Goal: Transaction & Acquisition: Purchase product/service

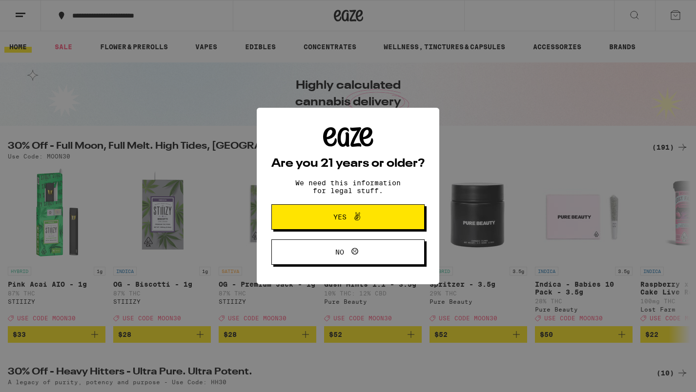
click at [354, 220] on icon at bounding box center [357, 217] width 6 height 8
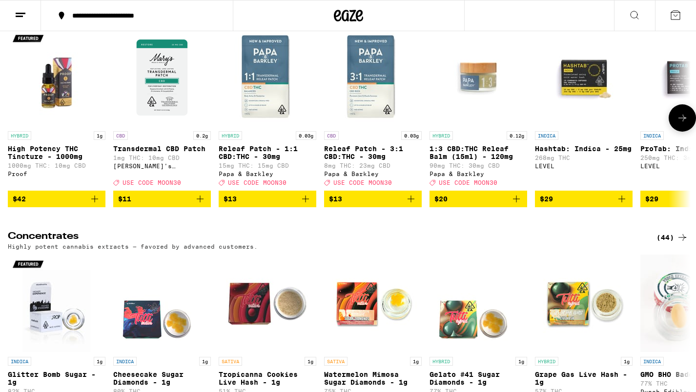
scroll to position [3555, 0]
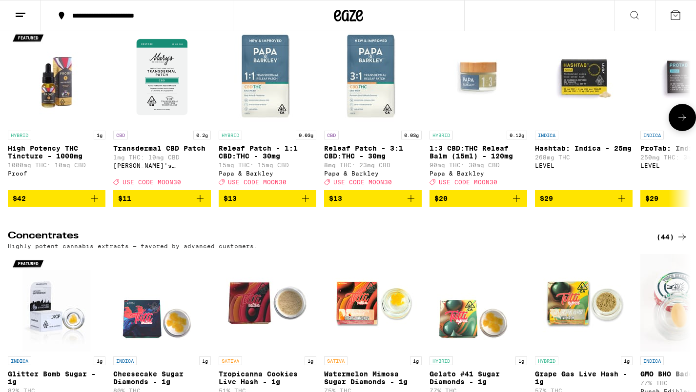
click at [681, 123] on icon at bounding box center [682, 118] width 12 height 12
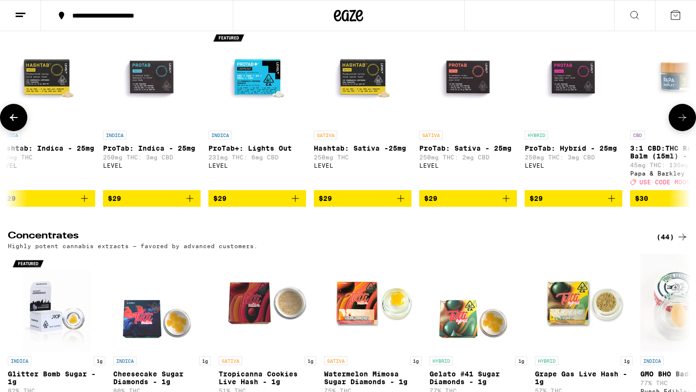
scroll to position [0, 574]
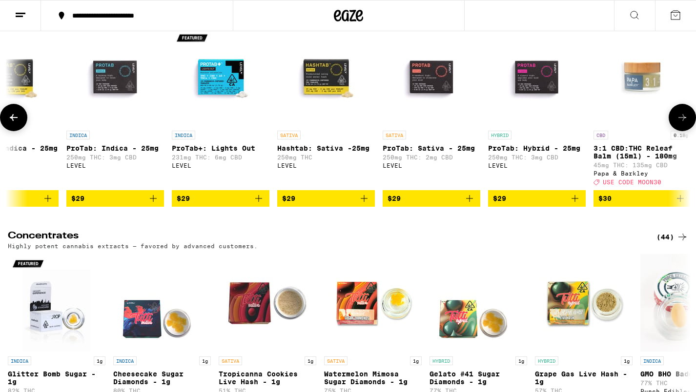
click at [681, 123] on icon at bounding box center [682, 118] width 12 height 12
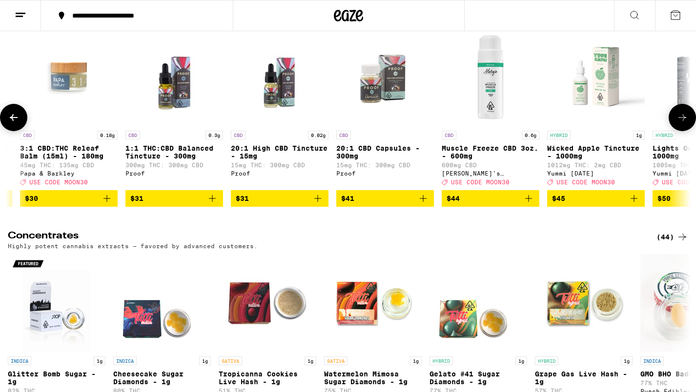
scroll to position [0, 1148]
click at [682, 123] on icon at bounding box center [682, 118] width 12 height 12
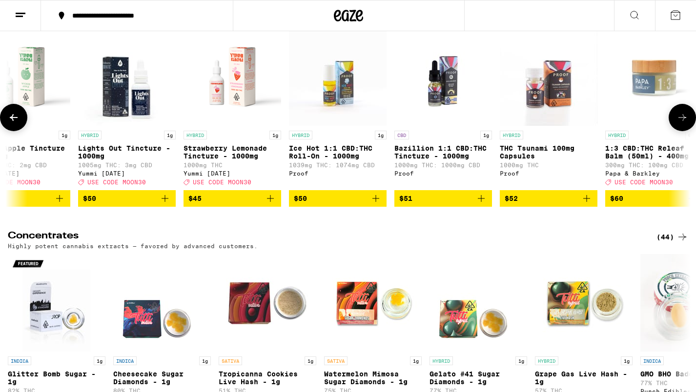
click at [682, 123] on icon at bounding box center [682, 118] width 12 height 12
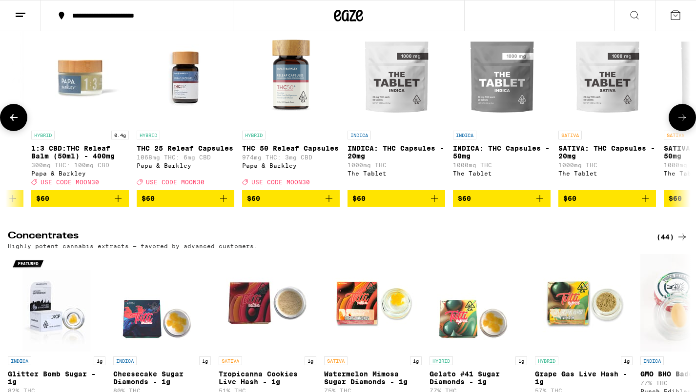
click at [683, 123] on icon at bounding box center [682, 118] width 12 height 12
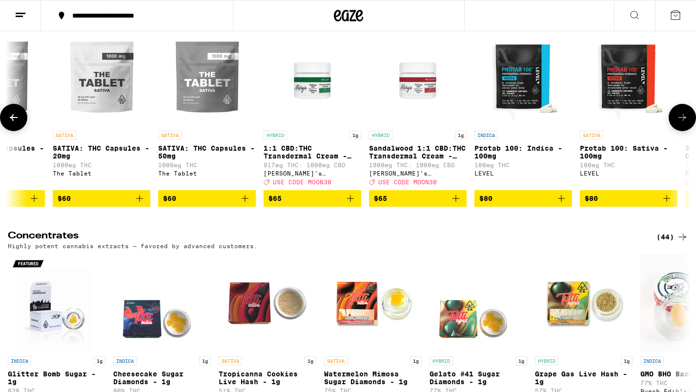
scroll to position [0, 2870]
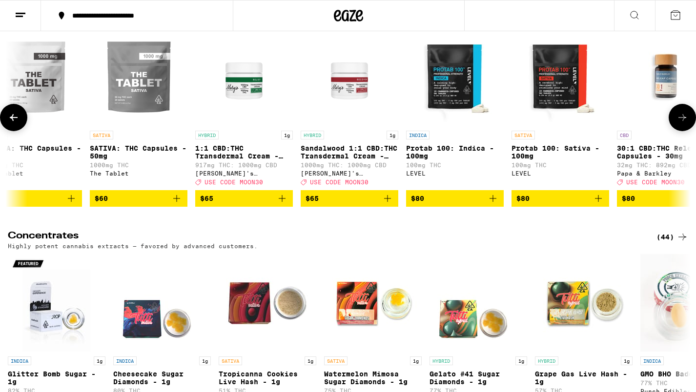
click at [684, 121] on icon at bounding box center [682, 117] width 8 height 7
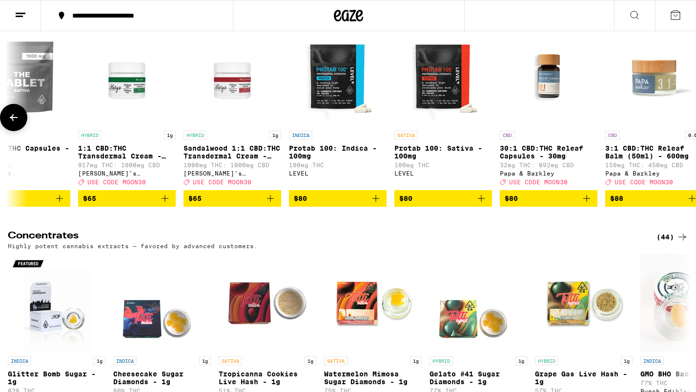
scroll to position [0, 3009]
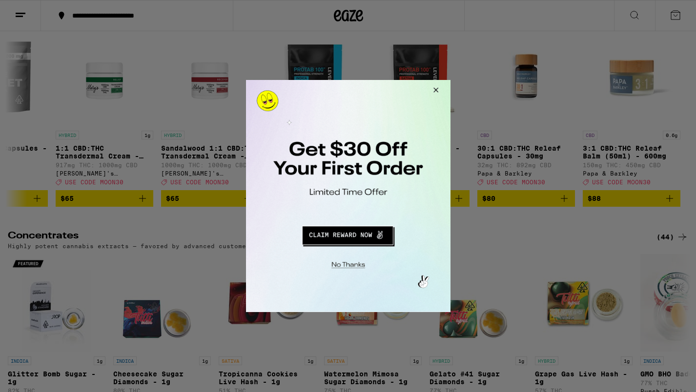
click at [437, 90] on button "Close Modal" at bounding box center [434, 91] width 26 height 23
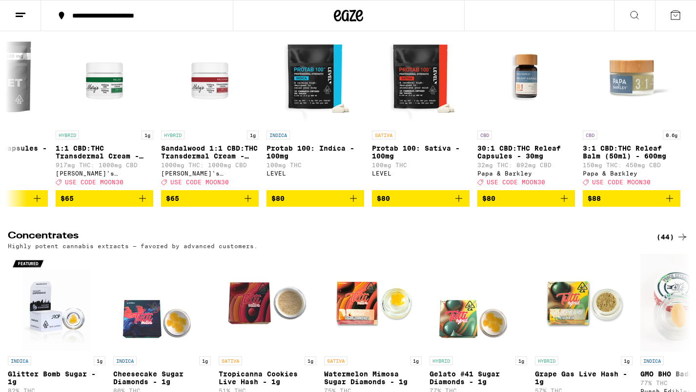
click at [668, 17] on div "(35)" at bounding box center [672, 11] width 32 height 12
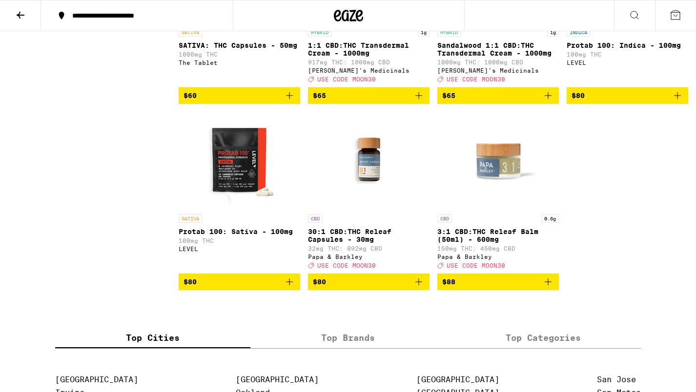
scroll to position [1517, 0]
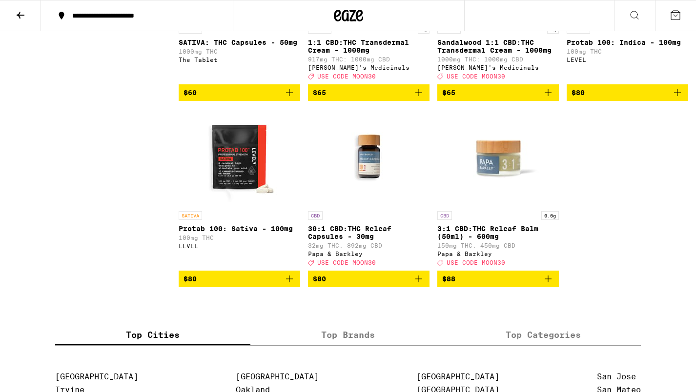
click at [359, 206] on img "Open page for 30:1 CBD:THC Releaf Capsules - 30mg from Papa & Barkley" at bounding box center [369, 158] width 98 height 98
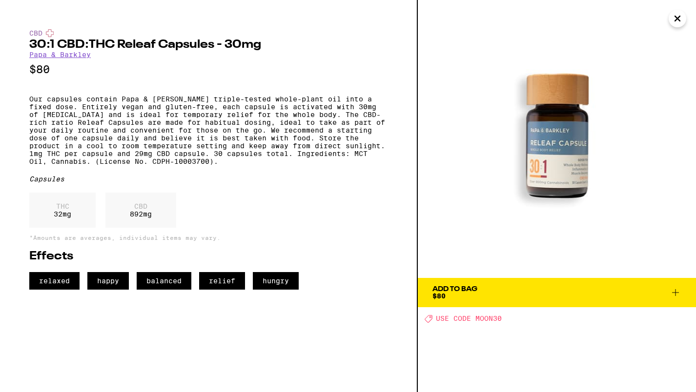
click at [452, 285] on button "Add To Bag $80" at bounding box center [557, 292] width 278 height 29
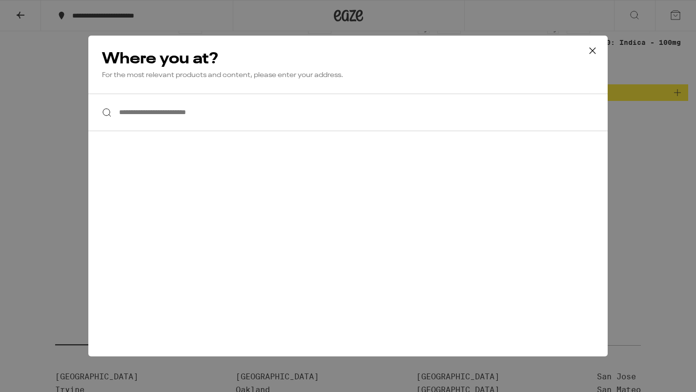
click at [137, 113] on input "**********" at bounding box center [347, 113] width 519 height 38
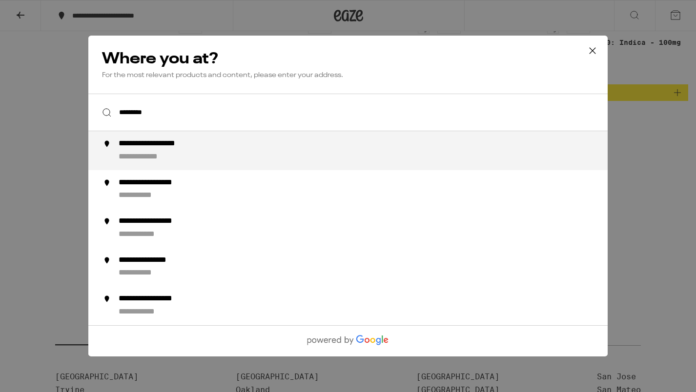
click at [141, 154] on div "**********" at bounding box center [151, 157] width 65 height 10
type input "**********"
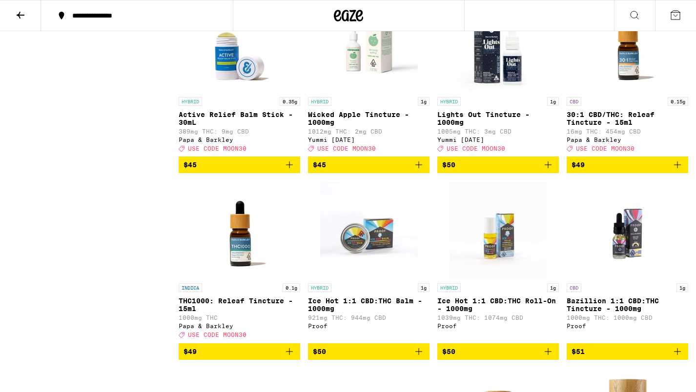
scroll to position [1229, 0]
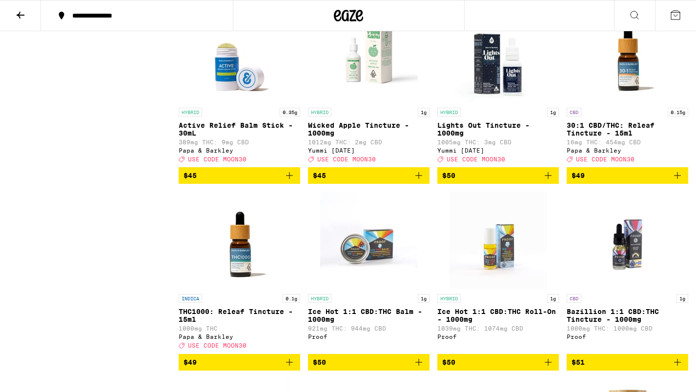
click at [625, 103] on img "Open page for 30:1 CBD/THC: Releaf Tincture - 15ml from Papa & Barkley" at bounding box center [628, 54] width 98 height 98
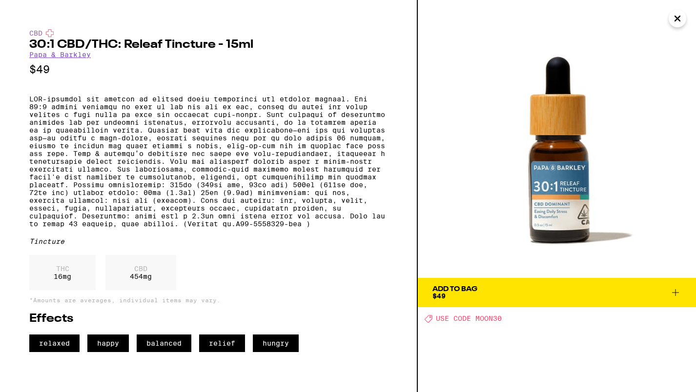
click at [679, 292] on icon at bounding box center [676, 293] width 12 height 12
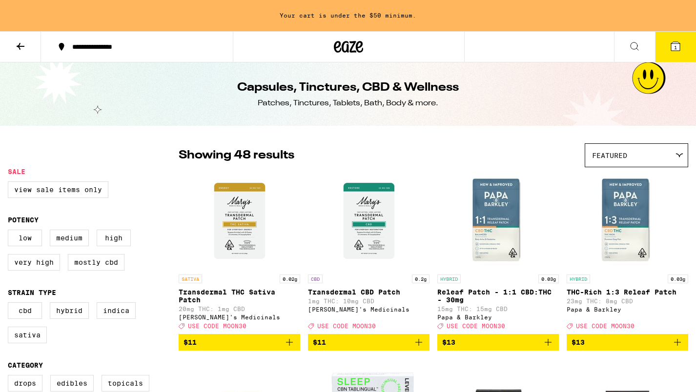
click at [21, 43] on icon at bounding box center [21, 47] width 12 height 12
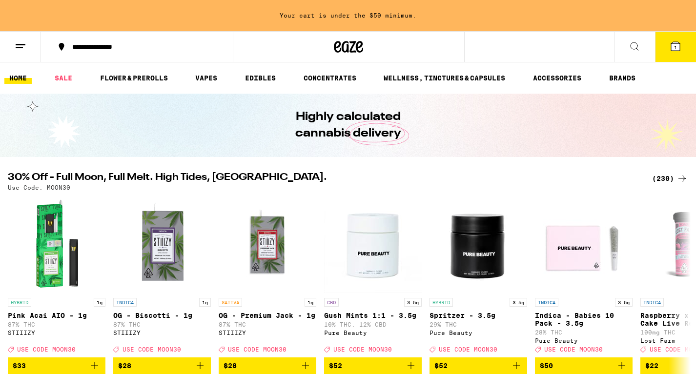
click at [664, 180] on div "(230)" at bounding box center [670, 179] width 36 height 12
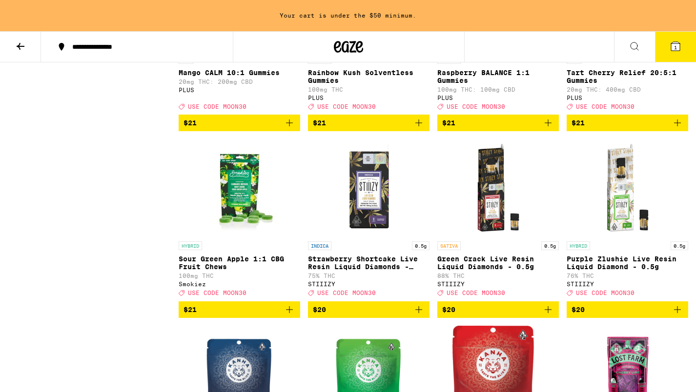
scroll to position [5777, 0]
click at [637, 50] on img "Open page for Tart Cherry Relief 20:5:1 Gummies from PLUS" at bounding box center [628, 2] width 98 height 98
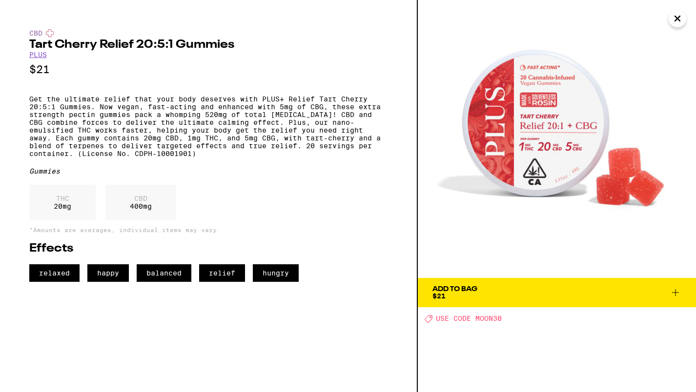
click at [676, 295] on icon at bounding box center [676, 293] width 12 height 12
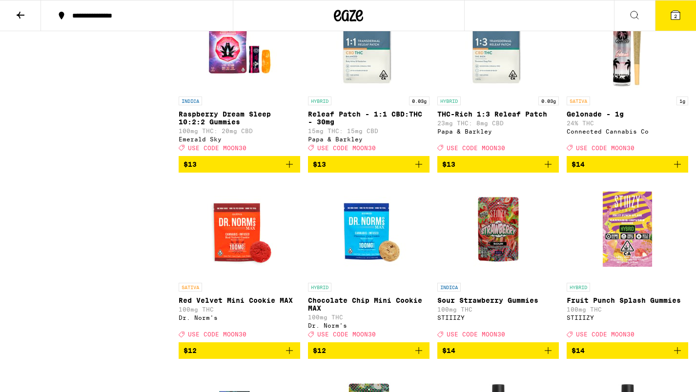
scroll to position [2741, 0]
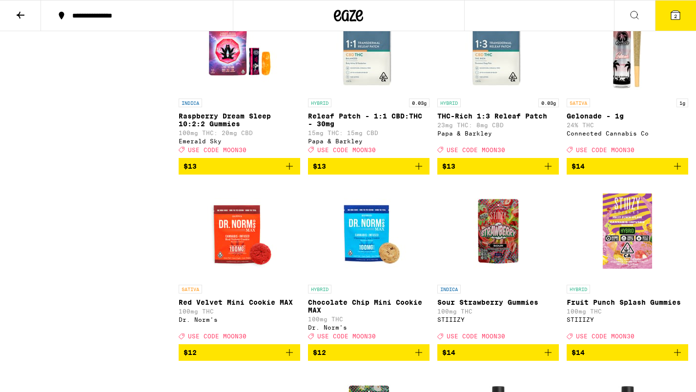
click at [626, 94] on img "Open page for Gelonade - 1g from Connected Cannabis Co" at bounding box center [628, 45] width 98 height 98
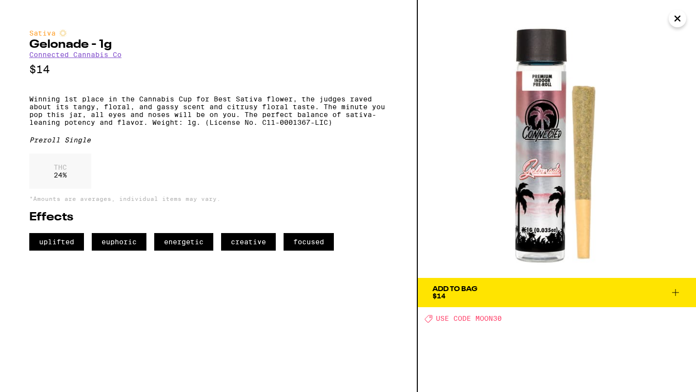
click at [671, 297] on icon at bounding box center [676, 293] width 12 height 12
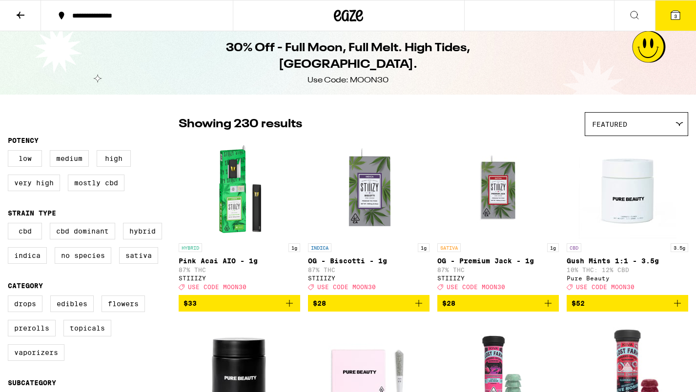
click at [679, 14] on icon at bounding box center [675, 15] width 9 height 9
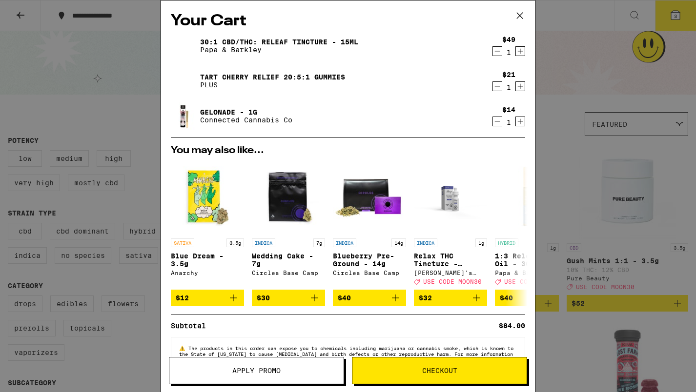
click at [281, 372] on span "Apply Promo" at bounding box center [256, 370] width 48 height 7
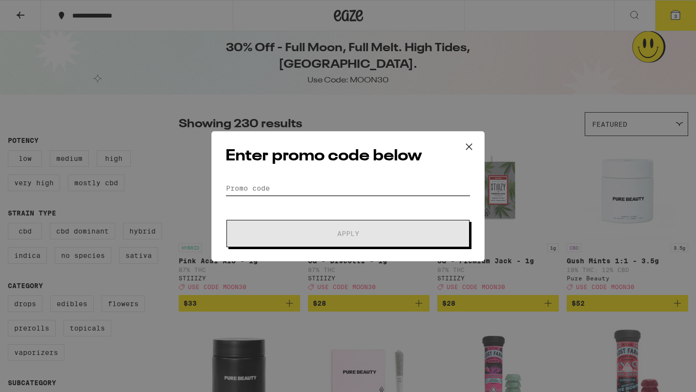
click at [258, 182] on input "Promo Code" at bounding box center [347, 188] width 245 height 15
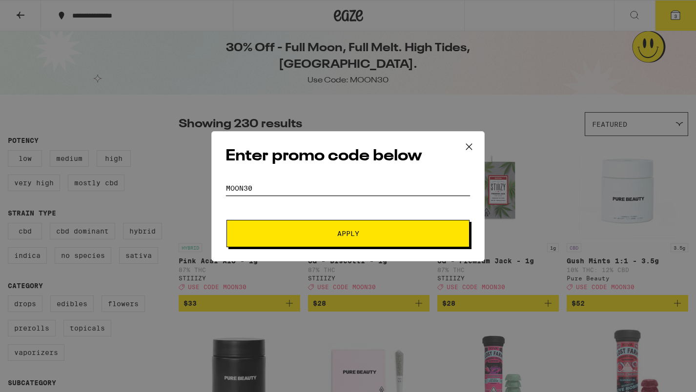
type input "moon30"
click at [347, 237] on span "Apply" at bounding box center [348, 233] width 22 height 7
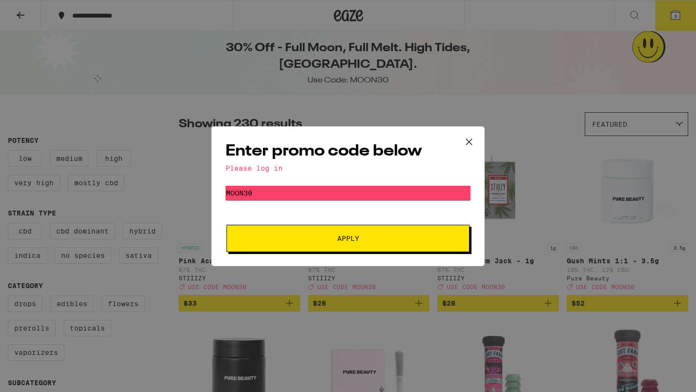
click at [465, 143] on icon at bounding box center [469, 142] width 15 height 15
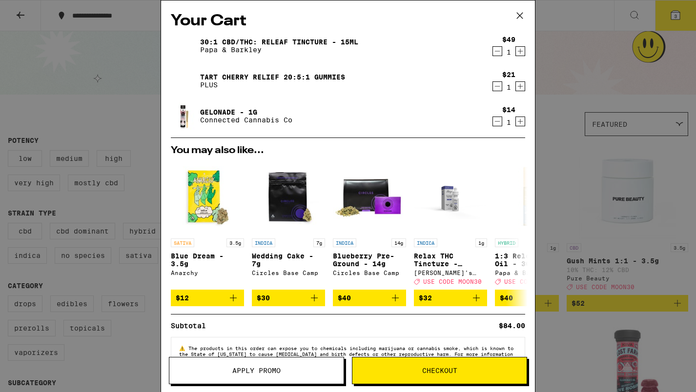
click at [523, 14] on icon at bounding box center [519, 15] width 15 height 15
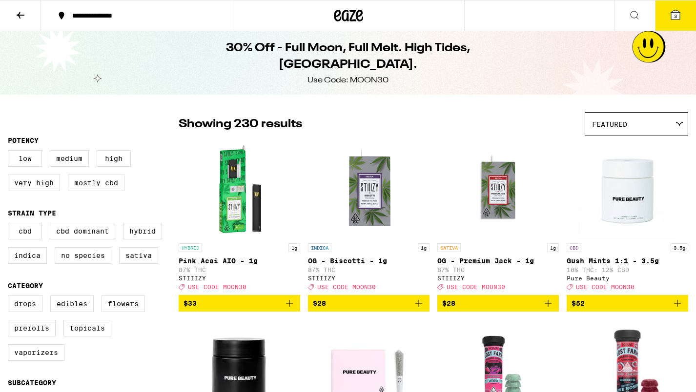
click at [20, 14] on icon at bounding box center [21, 15] width 8 height 7
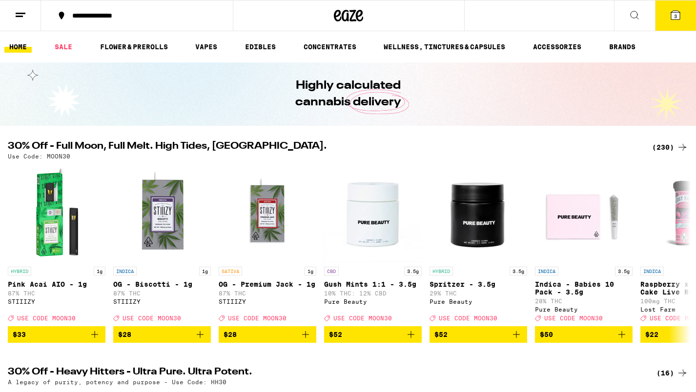
click at [20, 14] on icon at bounding box center [21, 15] width 12 height 12
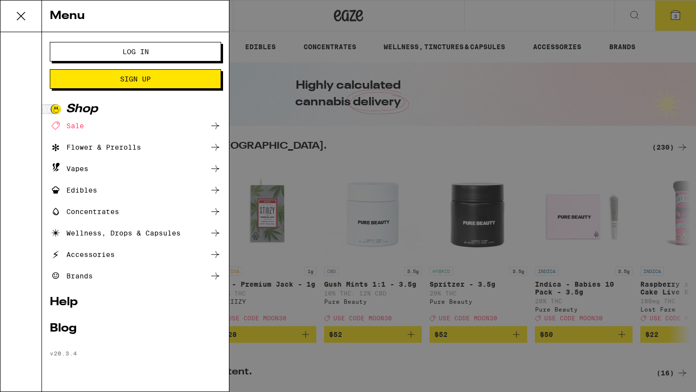
click at [92, 46] on button "Log In" at bounding box center [135, 52] width 171 height 20
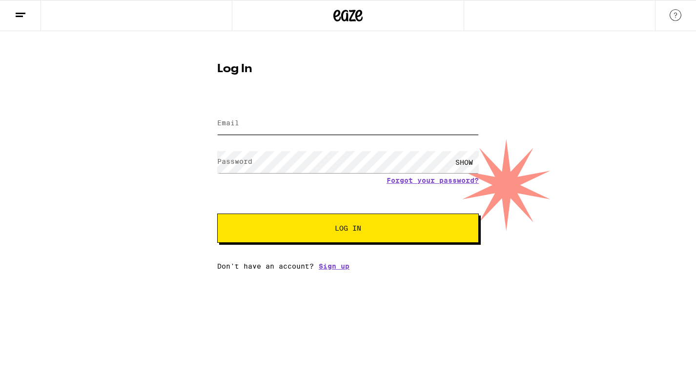
type input "[EMAIL_ADDRESS][DOMAIN_NAME]"
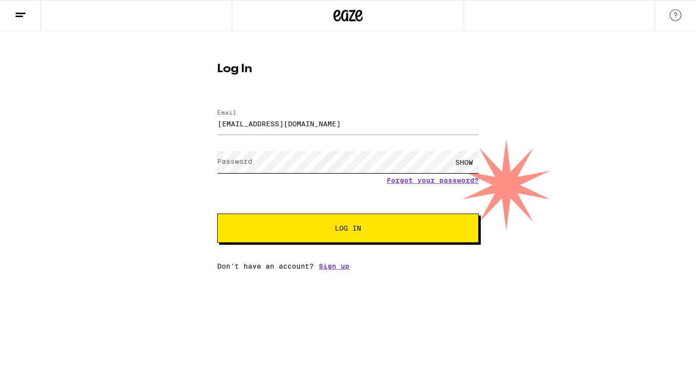
click at [348, 229] on button "Log In" at bounding box center [348, 228] width 262 height 29
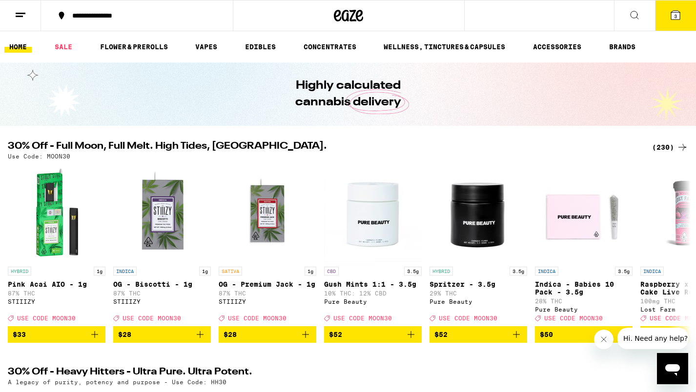
click at [679, 12] on icon at bounding box center [675, 15] width 9 height 9
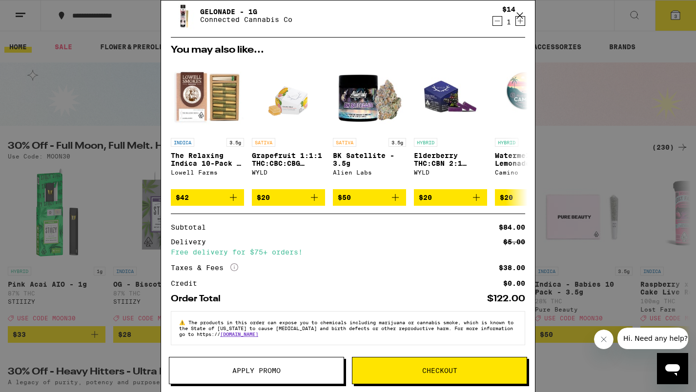
scroll to position [108, 0]
click at [273, 373] on span "Apply Promo" at bounding box center [256, 370] width 48 height 7
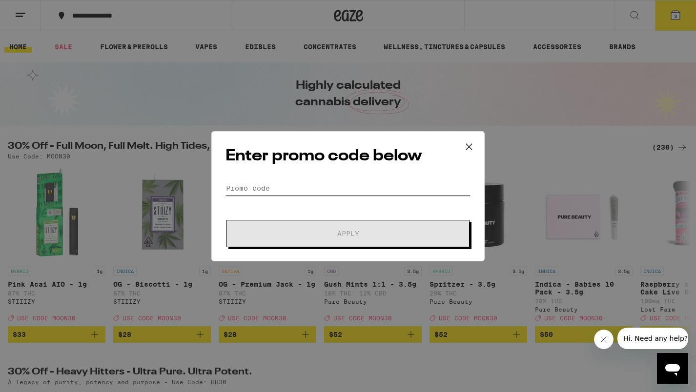
click at [263, 182] on input "Promo Code" at bounding box center [347, 188] width 245 height 15
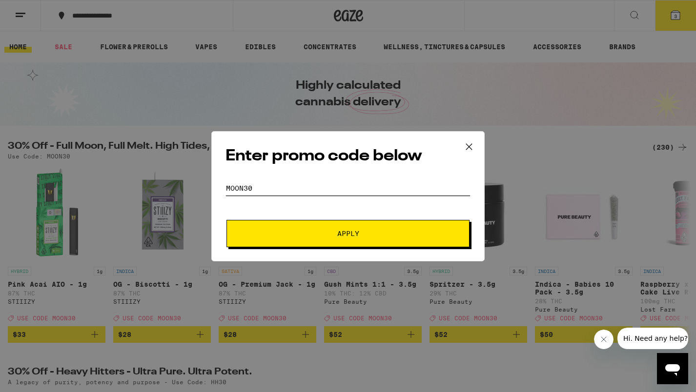
type input "moon30"
click at [377, 232] on span "Apply" at bounding box center [348, 233] width 176 height 7
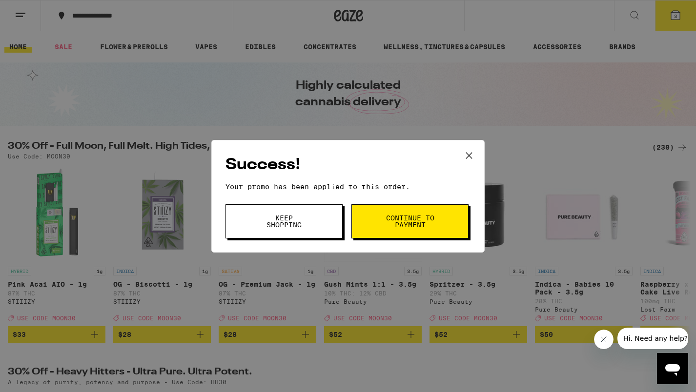
click at [385, 226] on span "Continue to payment" at bounding box center [410, 222] width 50 height 14
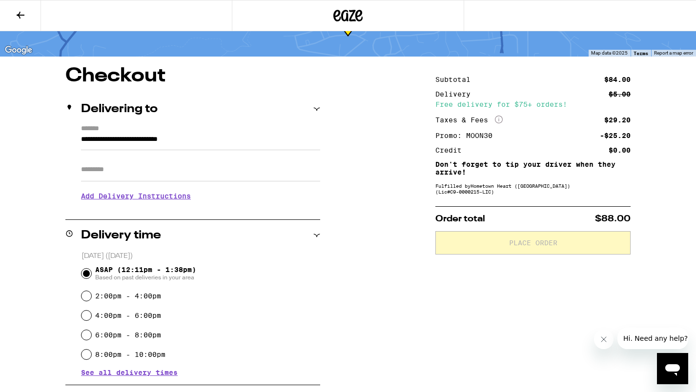
scroll to position [45, 0]
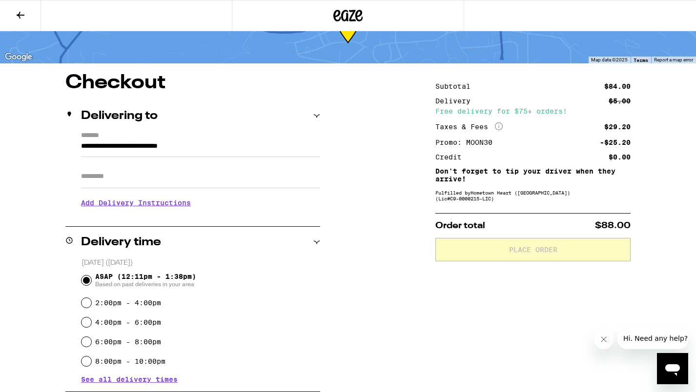
click at [498, 125] on icon "More Info" at bounding box center [499, 126] width 8 height 8
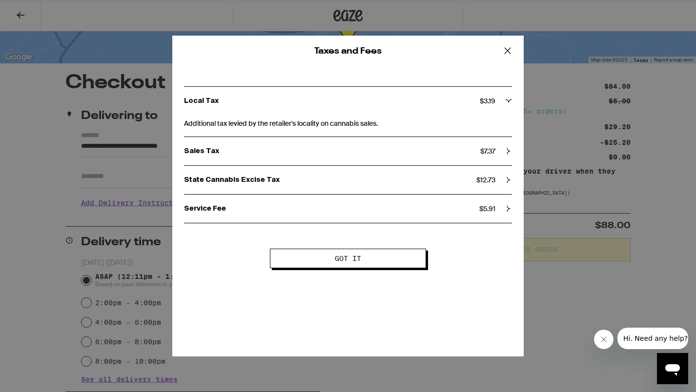
click at [509, 180] on icon at bounding box center [508, 180] width 3 height 6
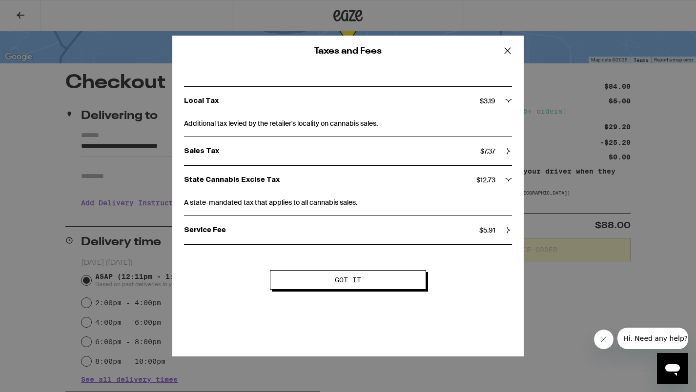
click at [509, 180] on icon at bounding box center [509, 180] width 6 height 3
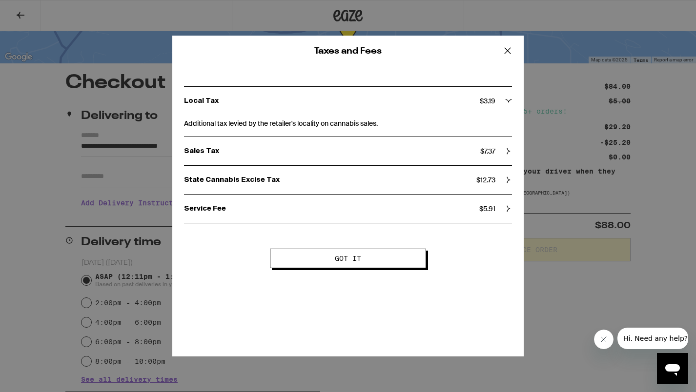
click at [509, 50] on icon at bounding box center [507, 50] width 15 height 15
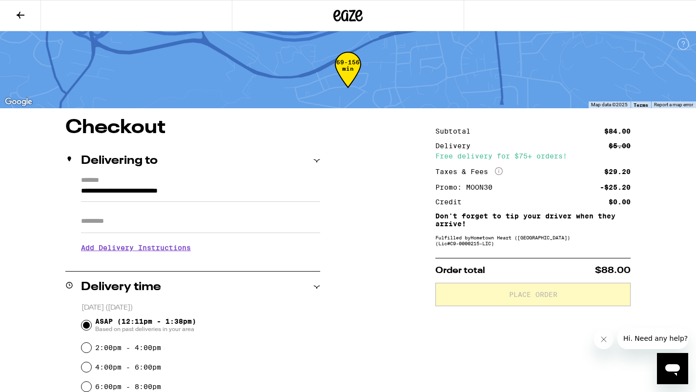
scroll to position [0, 0]
click at [21, 12] on icon at bounding box center [21, 15] width 12 height 12
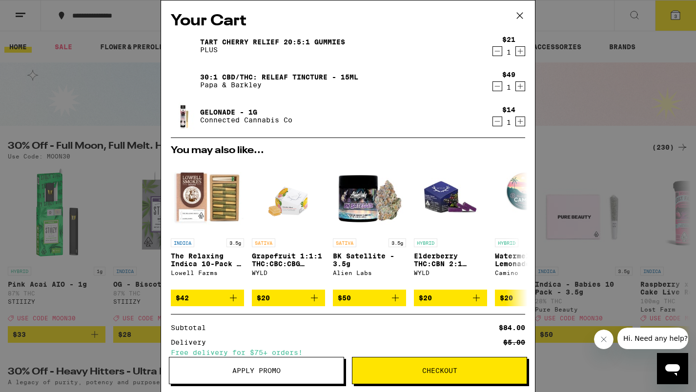
click at [500, 122] on icon "Decrement" at bounding box center [497, 122] width 9 height 12
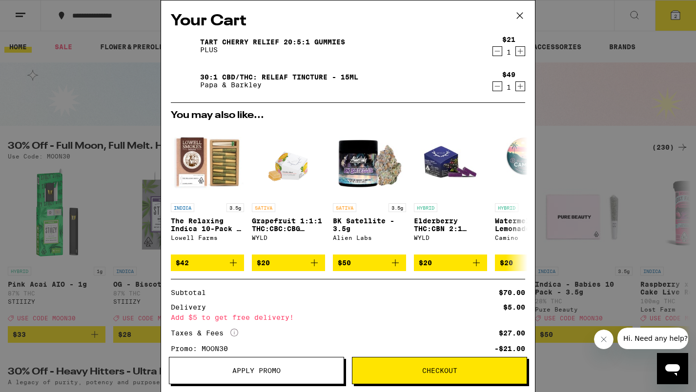
click at [519, 50] on icon "Increment" at bounding box center [520, 51] width 9 height 12
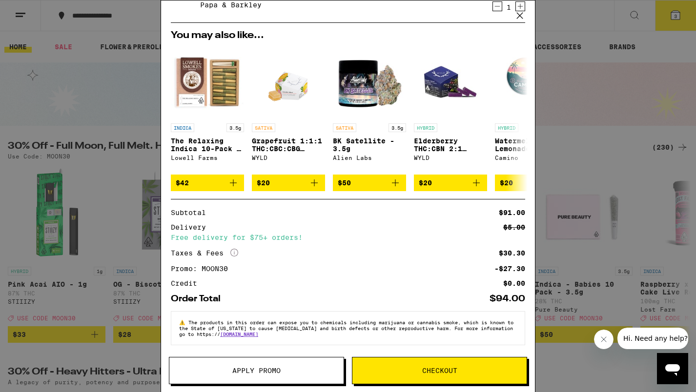
scroll to position [87, 0]
click at [520, 15] on icon at bounding box center [519, 15] width 15 height 15
